Goal: Browse casually: Explore the website without a specific task or goal

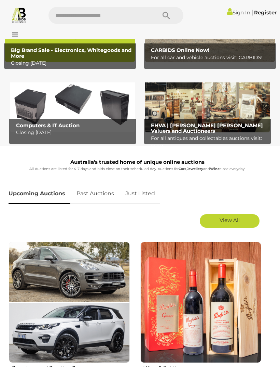
scroll to position [109, 0]
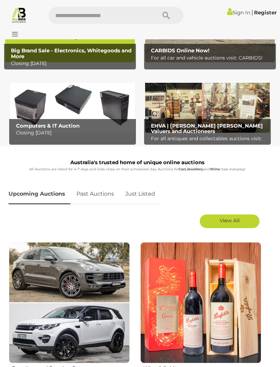
click at [224, 222] on span "View All" at bounding box center [230, 220] width 20 height 6
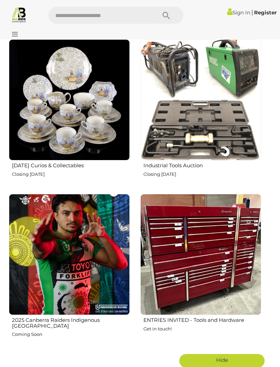
scroll to position [2172, 0]
click at [84, 102] on img at bounding box center [69, 99] width 121 height 121
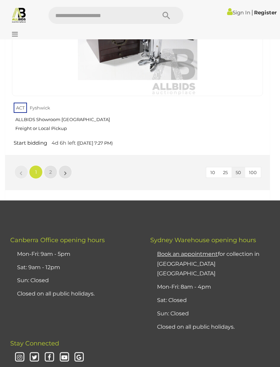
scroll to position [10915, 0]
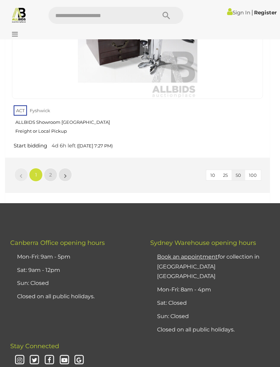
click at [50, 172] on span "2" at bounding box center [50, 175] width 3 height 6
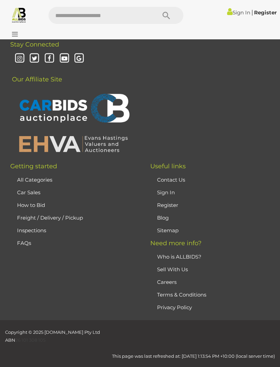
scroll to position [21, 0]
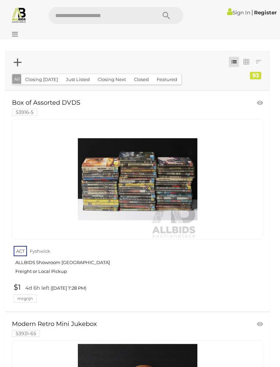
click at [24, 16] on img at bounding box center [19, 15] width 16 height 16
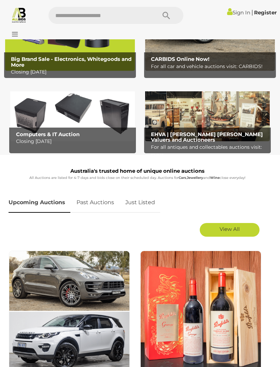
scroll to position [107, 0]
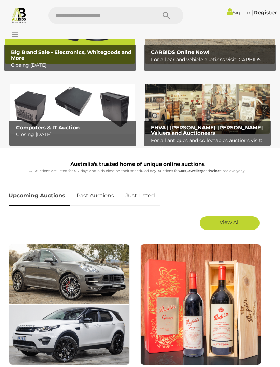
click at [224, 223] on span "View All" at bounding box center [230, 222] width 20 height 6
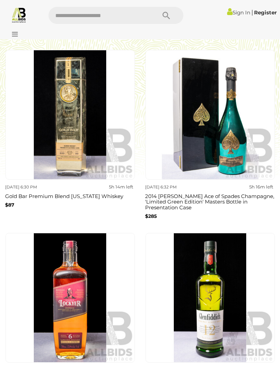
scroll to position [2569, 0]
